Goal: Navigation & Orientation: Find specific page/section

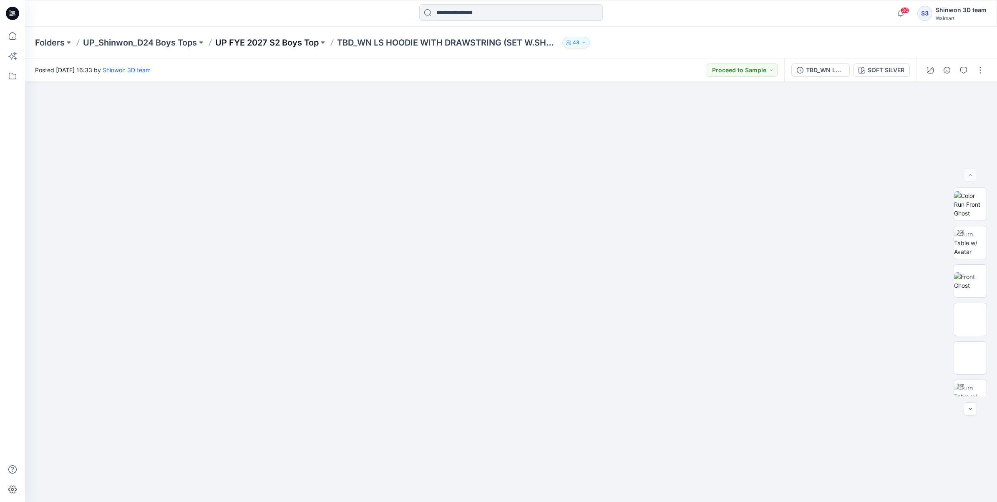
click at [272, 47] on p "UP FYE 2027 S2 Boys Top" at bounding box center [266, 43] width 103 height 12
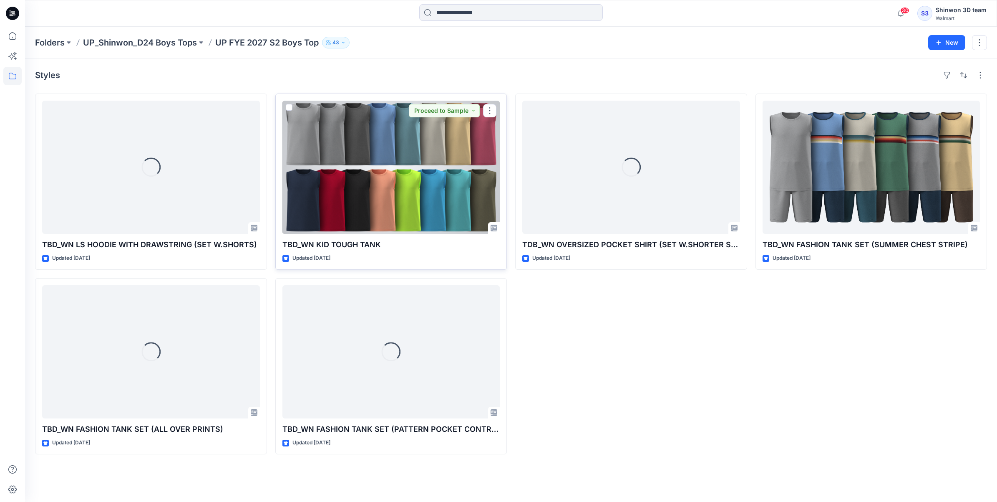
click at [380, 189] on div at bounding box center [391, 167] width 218 height 133
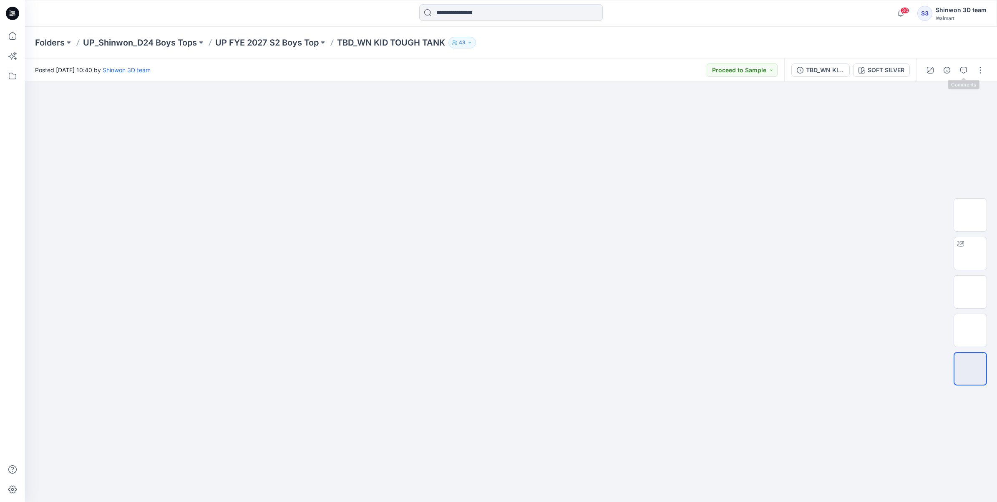
click at [965, 58] on div "Folders UP_Shinwon_D24 Boys Tops UP FYE 2027 S2 Boys Top TBD_WN KID TOUGH TANK …" at bounding box center [511, 43] width 972 height 32
click at [965, 68] on icon "button" at bounding box center [964, 70] width 7 height 7
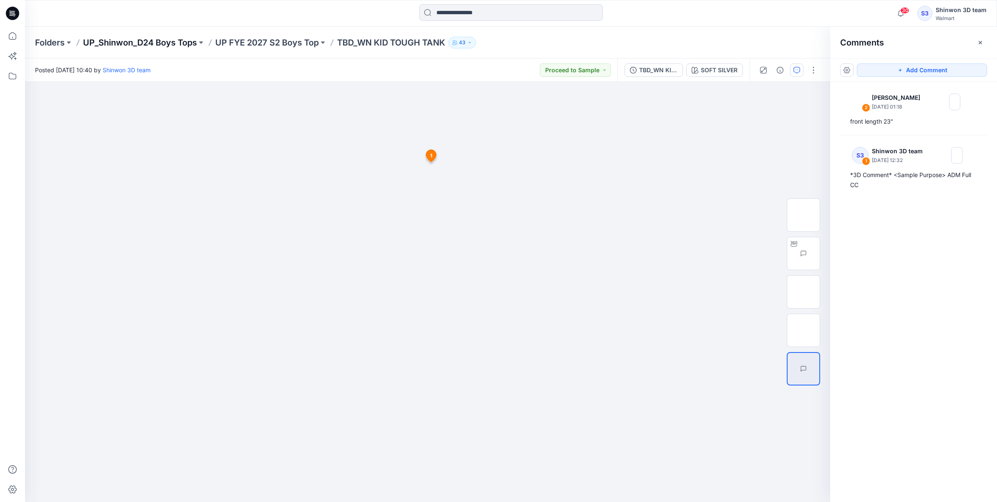
click at [170, 41] on p "UP_Shinwon_D24 Boys Tops" at bounding box center [140, 43] width 114 height 12
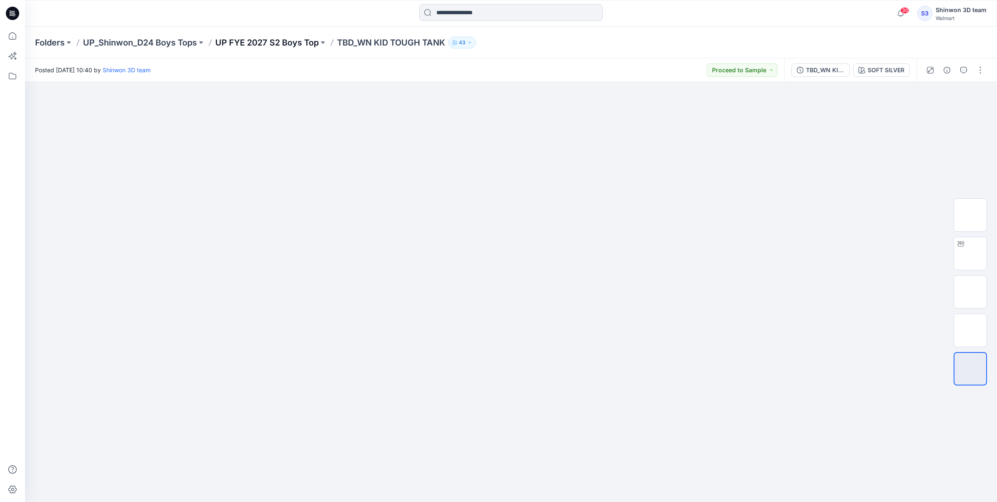
click at [277, 46] on p "UP FYE 2027 S2 Boys Top" at bounding box center [266, 43] width 103 height 12
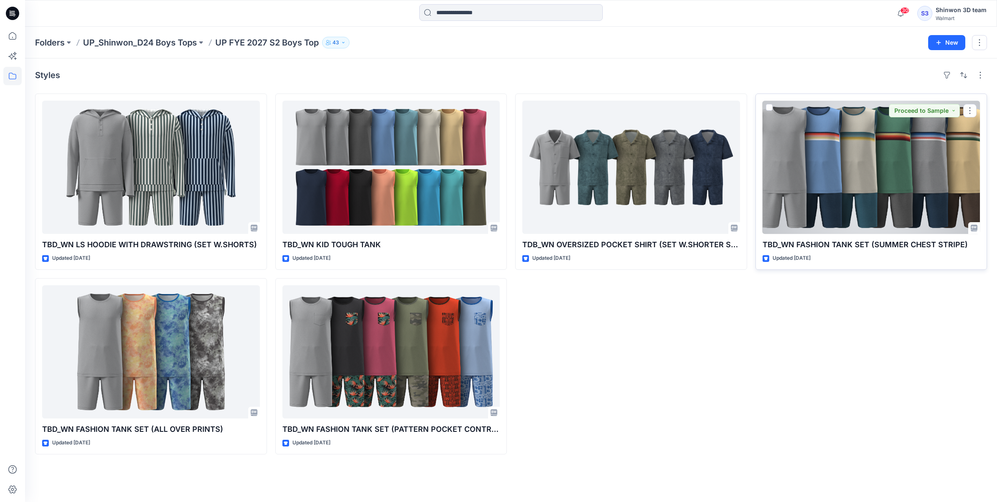
click at [819, 189] on div at bounding box center [872, 167] width 218 height 133
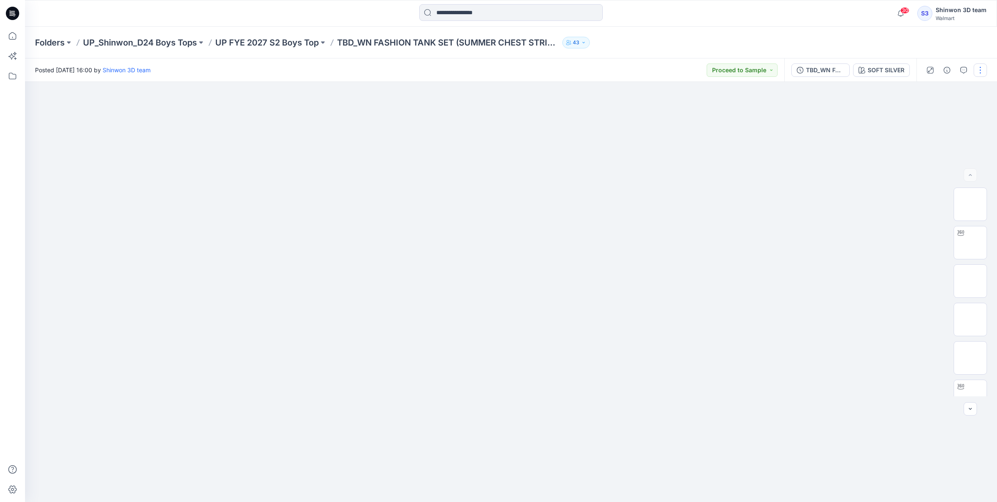
click at [986, 69] on button "button" at bounding box center [980, 69] width 13 height 13
click at [965, 71] on icon "button" at bounding box center [964, 70] width 7 height 7
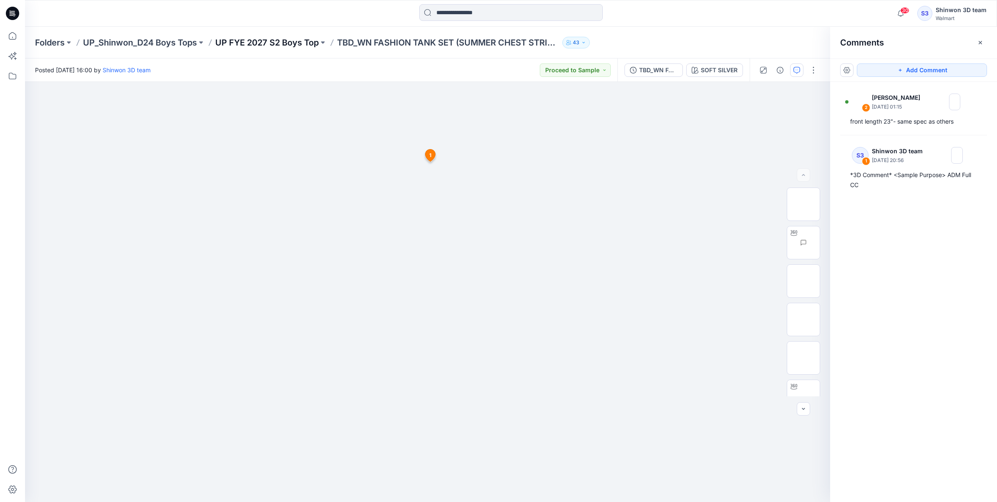
click at [249, 40] on p "UP FYE 2027 S2 Boys Top" at bounding box center [266, 43] width 103 height 12
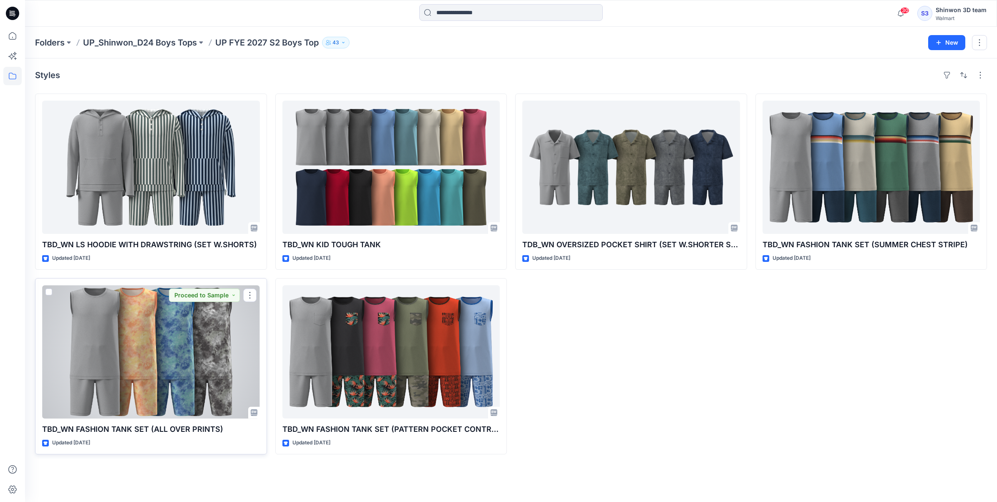
click at [199, 332] on div at bounding box center [151, 351] width 218 height 133
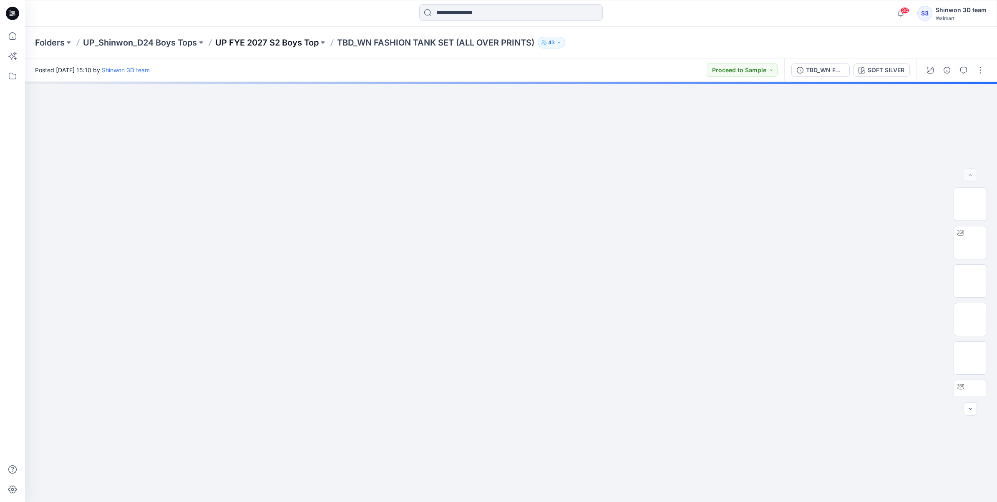
click at [282, 42] on p "UP FYE 2027 S2 Boys Top" at bounding box center [266, 43] width 103 height 12
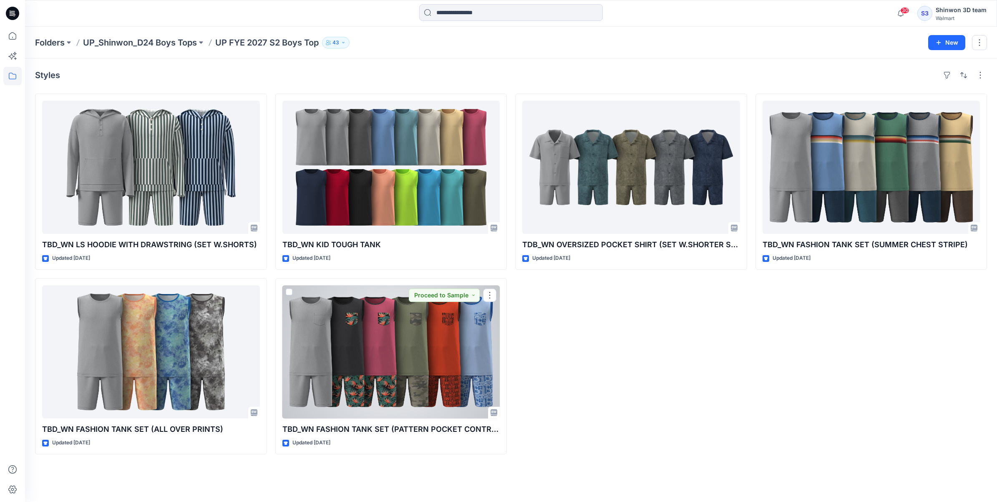
click at [404, 371] on div at bounding box center [391, 351] width 218 height 133
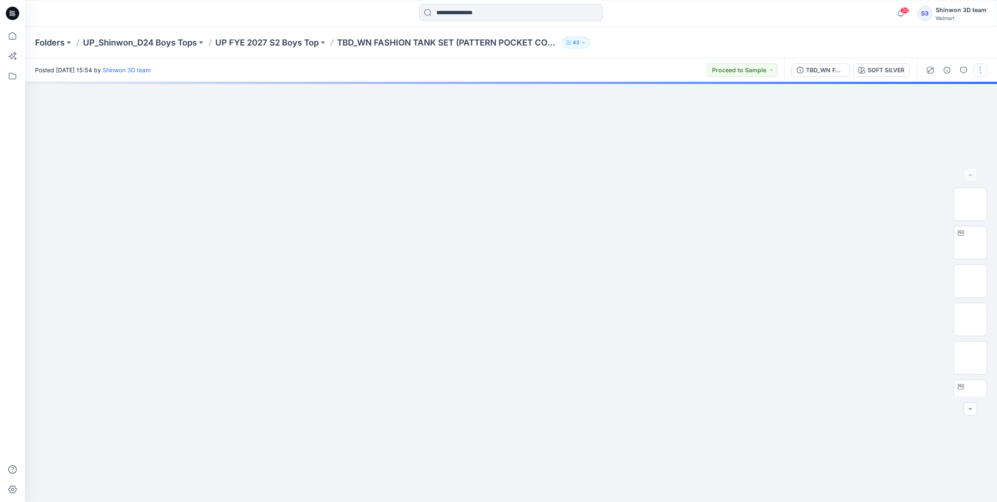
click at [977, 69] on button "button" at bounding box center [980, 69] width 13 height 13
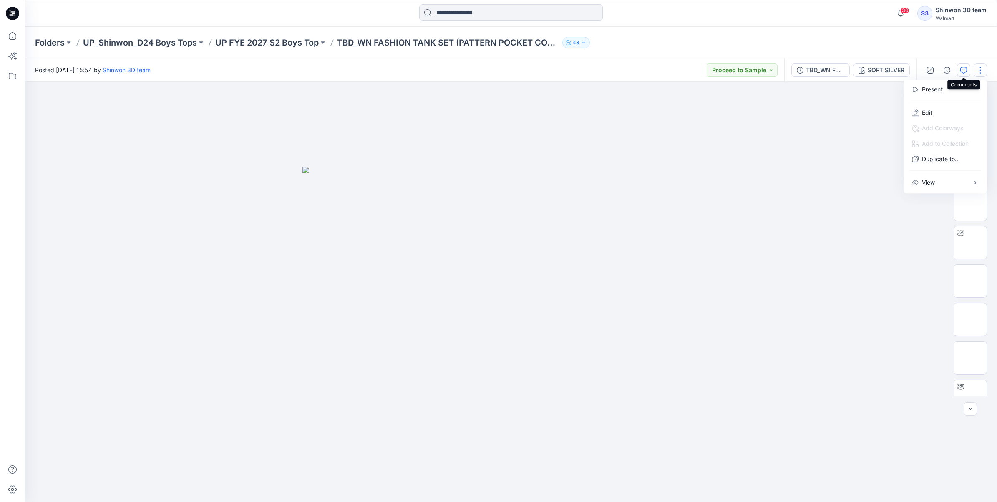
click at [966, 66] on button "button" at bounding box center [963, 69] width 13 height 13
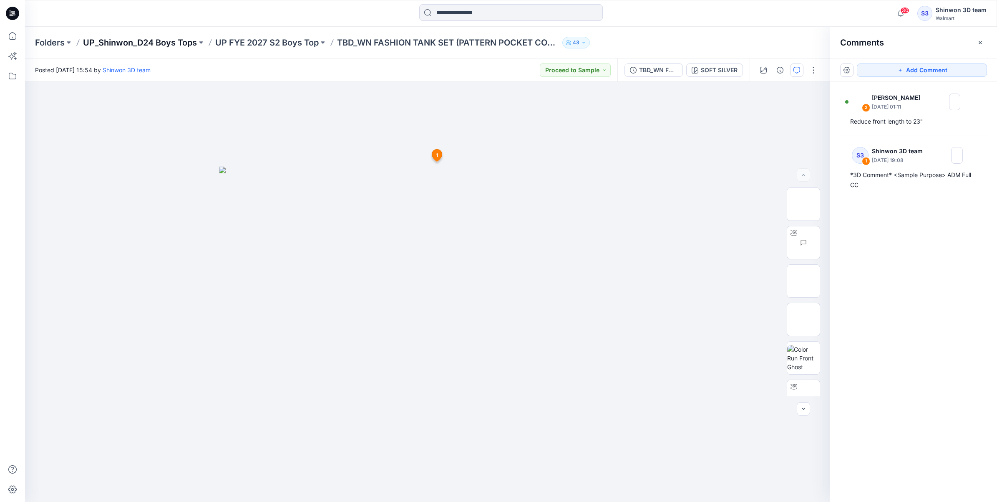
click at [143, 43] on p "UP_Shinwon_D24 Boys Tops" at bounding box center [140, 43] width 114 height 12
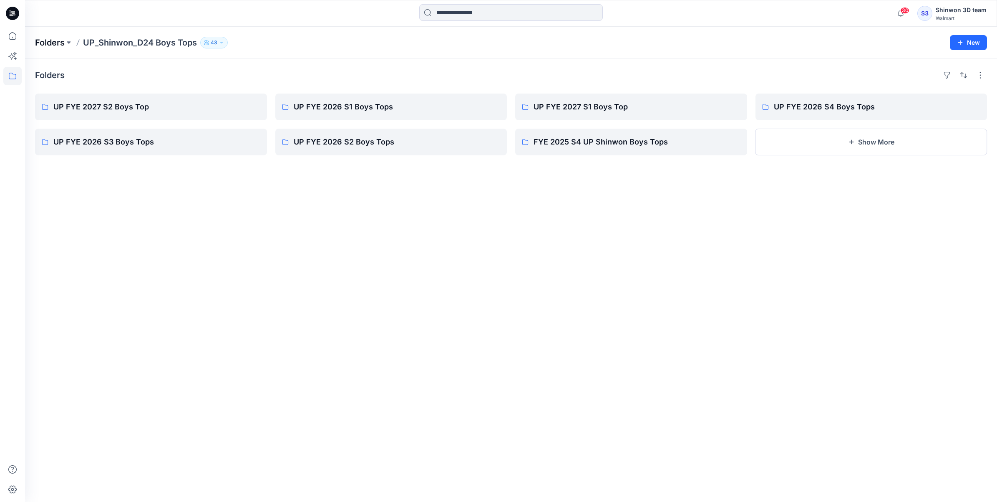
click at [37, 38] on p "Folders" at bounding box center [50, 43] width 30 height 12
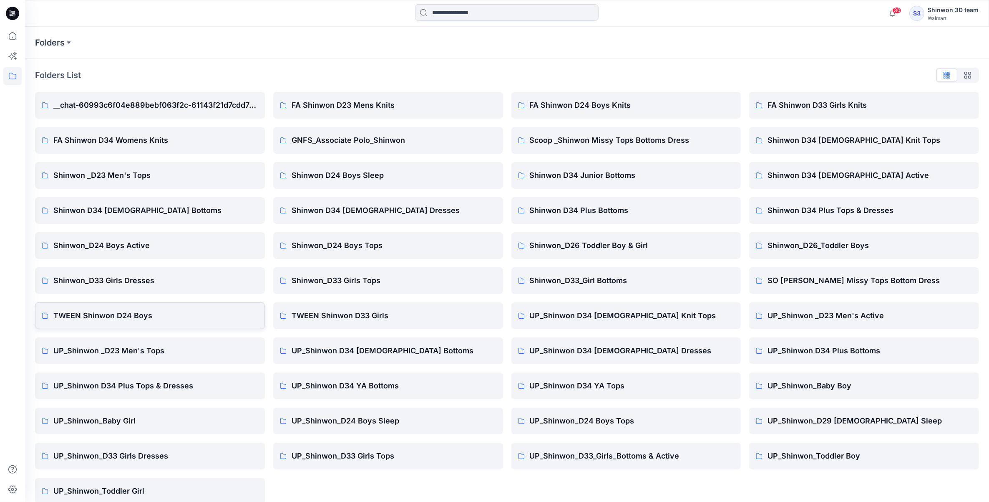
click at [195, 321] on link "TWEEN Shinwon D24 Boys" at bounding box center [150, 315] width 230 height 27
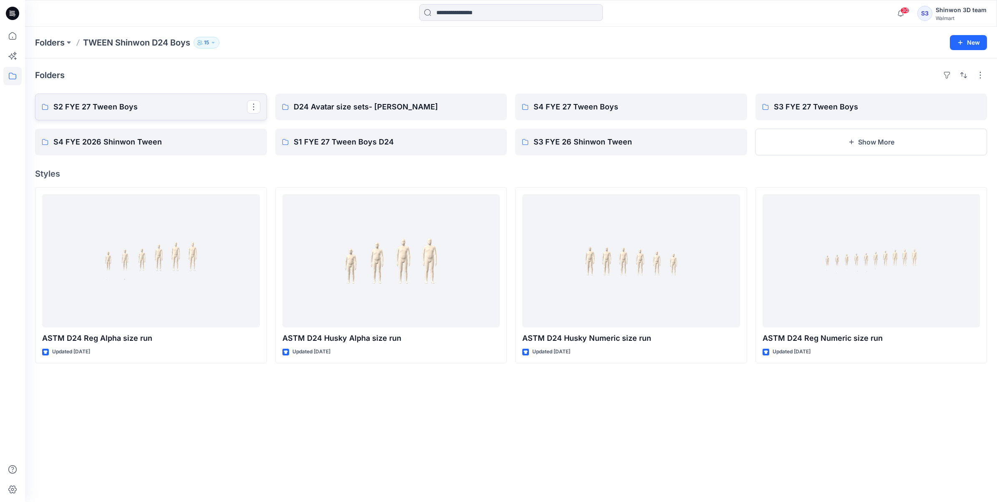
click at [148, 113] on link "S2 FYE 27 Tween Boys" at bounding box center [151, 106] width 232 height 27
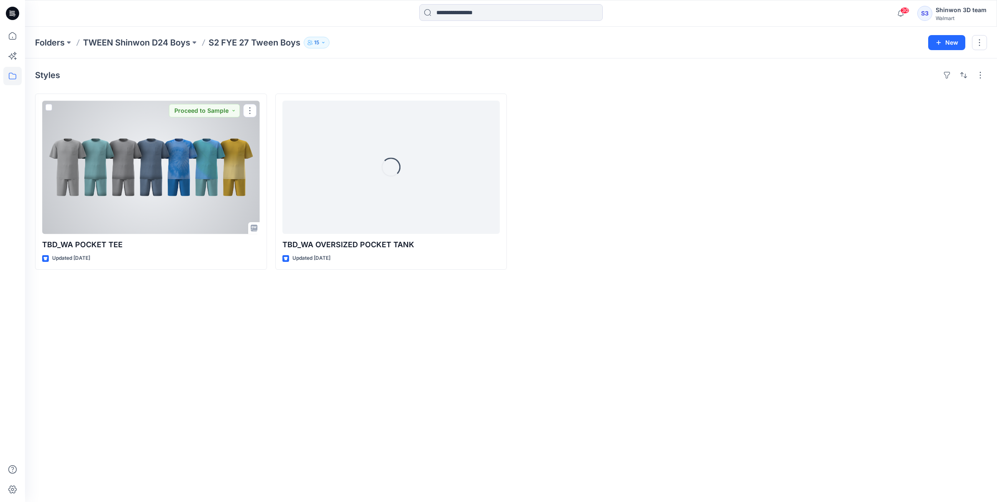
click at [197, 193] on div at bounding box center [151, 167] width 218 height 133
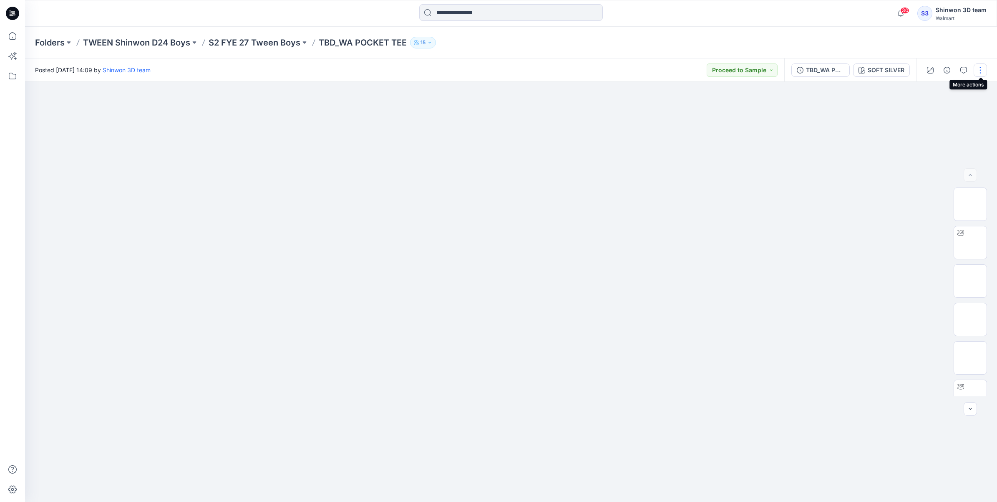
click at [983, 63] on button "button" at bounding box center [980, 69] width 13 height 13
click at [960, 68] on button "button" at bounding box center [963, 69] width 13 height 13
